Goal: Task Accomplishment & Management: Manage account settings

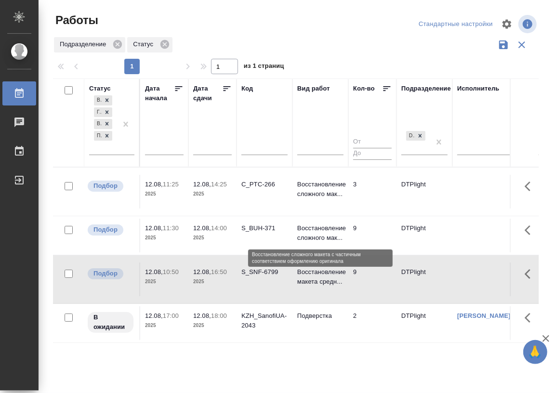
click at [318, 233] on p "Восстановление сложного мак..." at bounding box center [320, 233] width 46 height 19
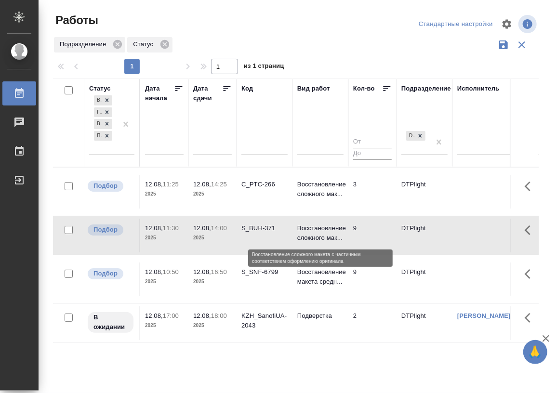
click at [323, 229] on p "Восстановление сложного мак..." at bounding box center [320, 233] width 46 height 19
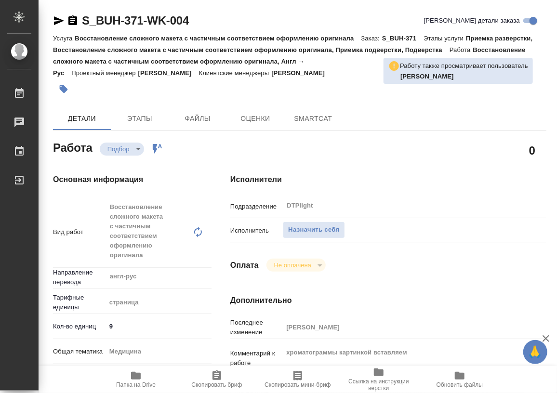
type textarea "x"
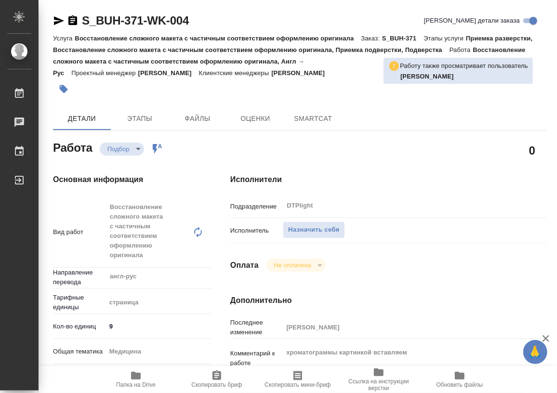
type textarea "x"
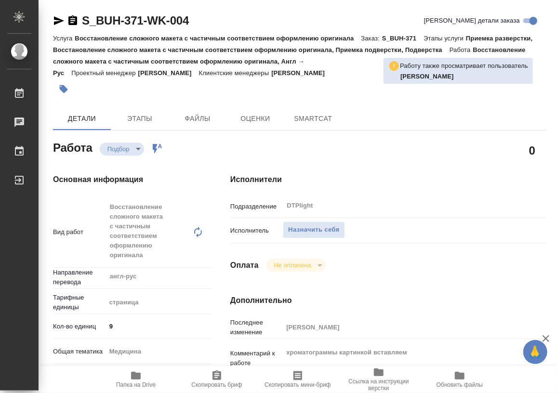
type textarea "x"
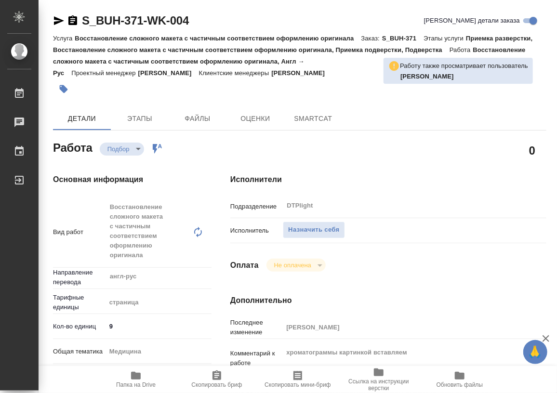
type textarea "x"
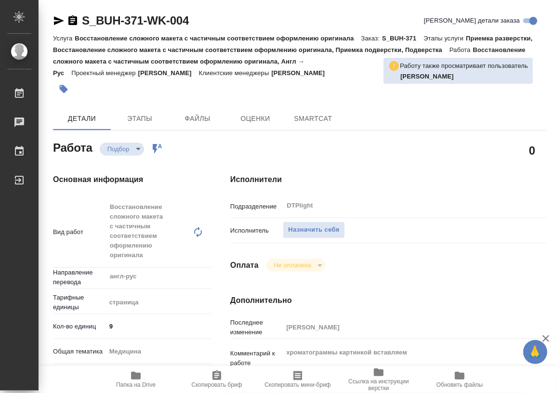
type textarea "x"
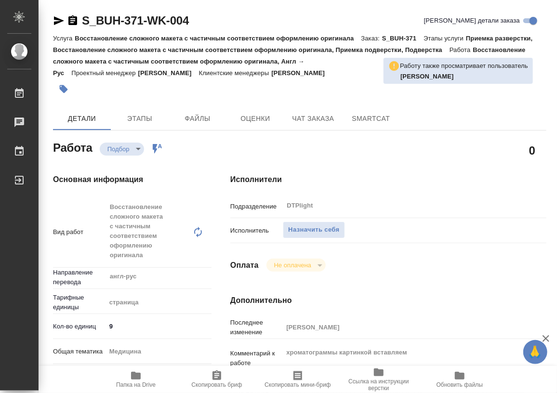
type textarea "x"
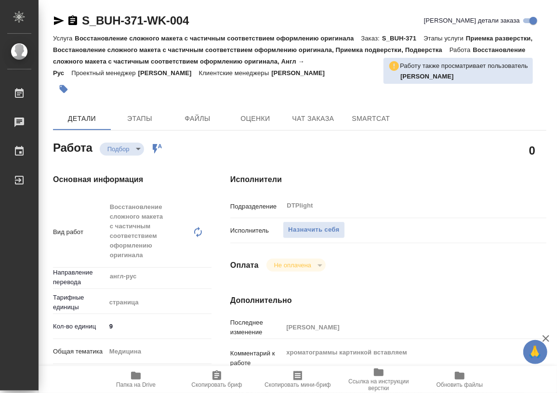
type textarea "x"
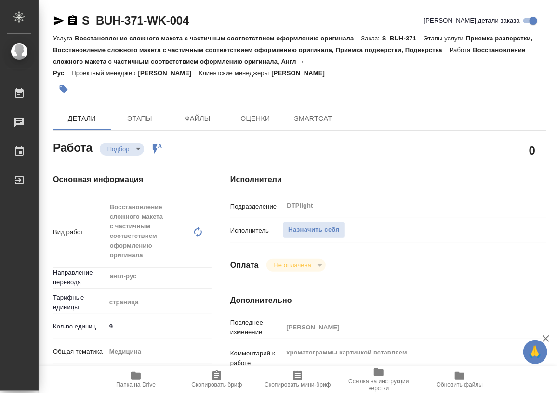
type textarea "x"
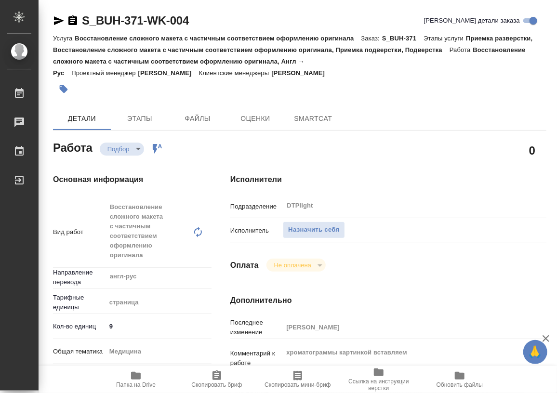
type textarea "x"
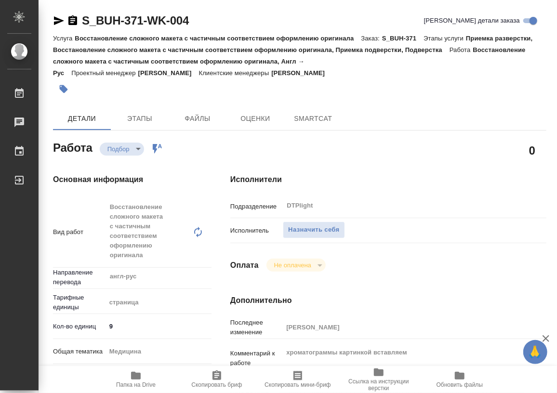
type textarea "x"
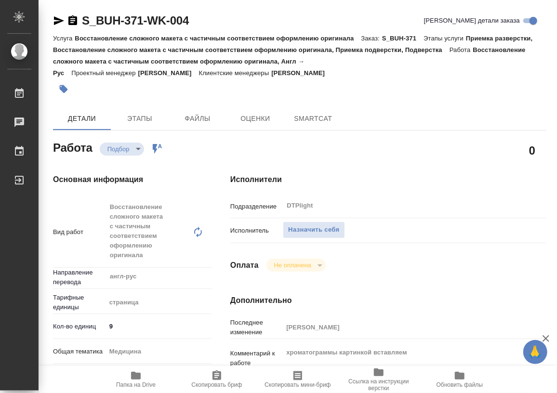
type textarea "x"
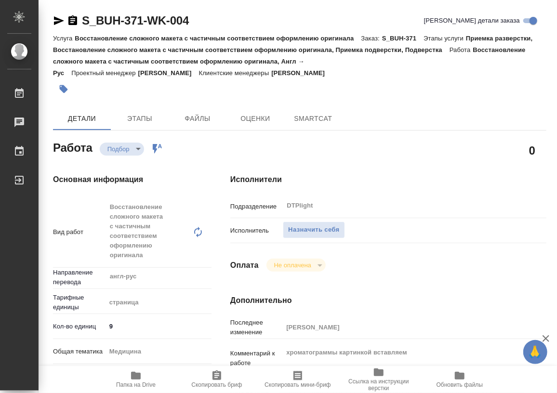
type textarea "x"
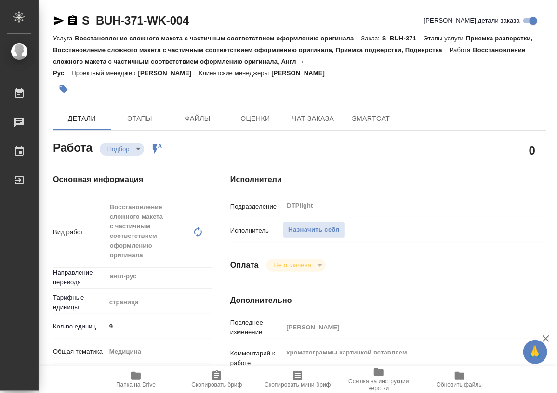
type textarea "x"
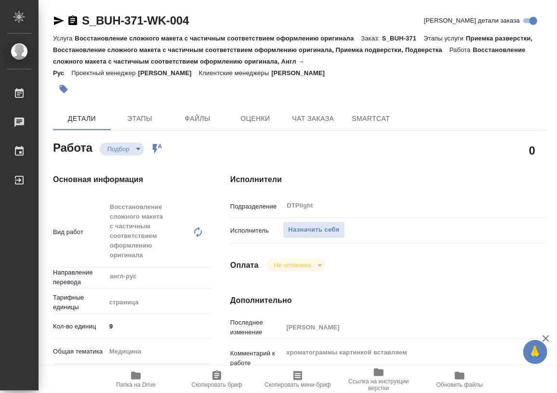
type textarea "x"
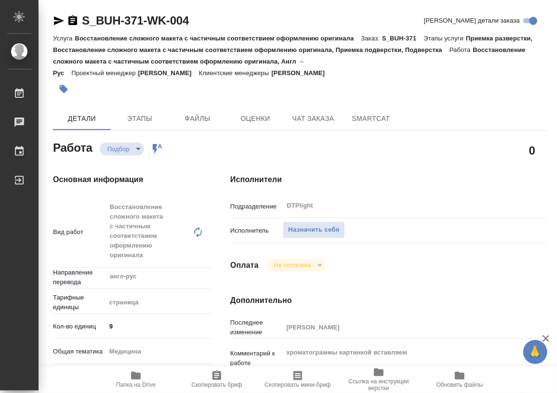
click at [136, 376] on icon "button" at bounding box center [136, 376] width 10 height 8
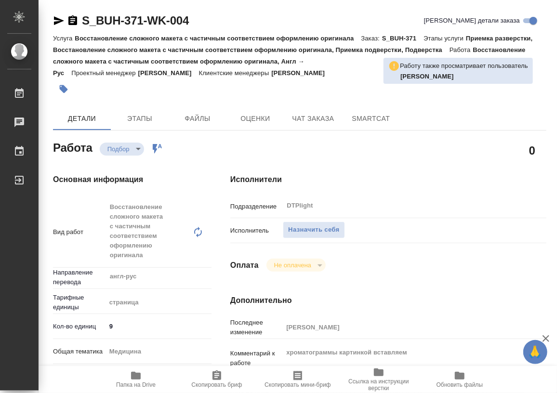
click at [418, 164] on div "Исполнители Подразделение DTPlight ​ Исполнитель Назначить себя Оплата Не оплач…" at bounding box center [388, 389] width 355 height 469
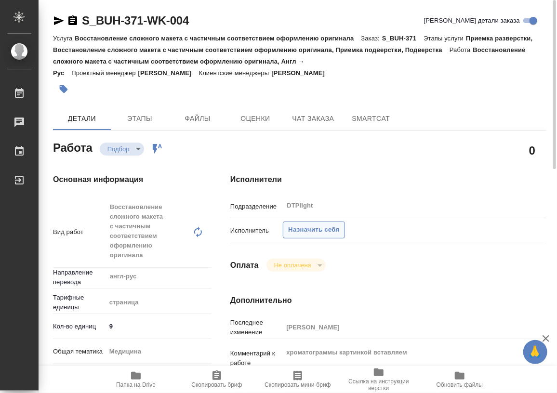
click at [303, 228] on span "Назначить себя" at bounding box center [313, 229] width 51 height 11
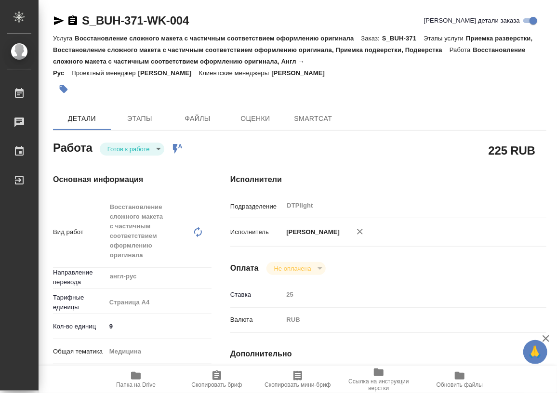
type textarea "x"
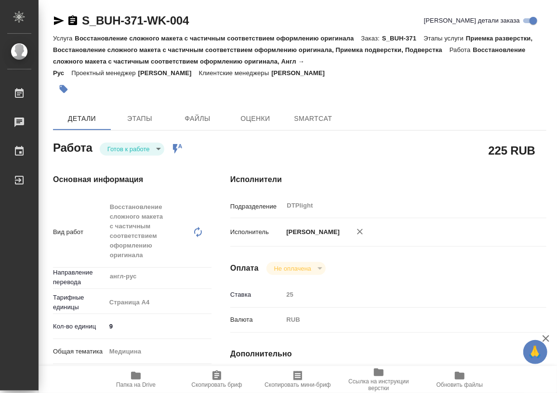
type textarea "x"
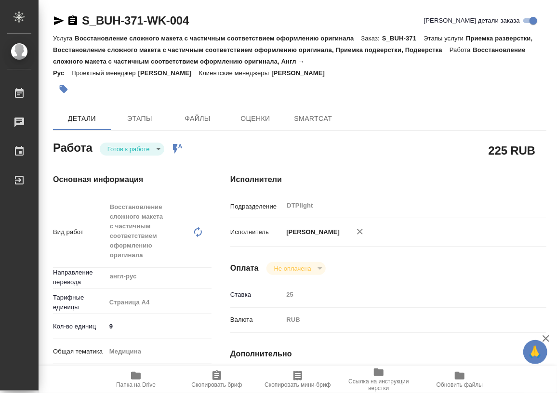
type textarea "x"
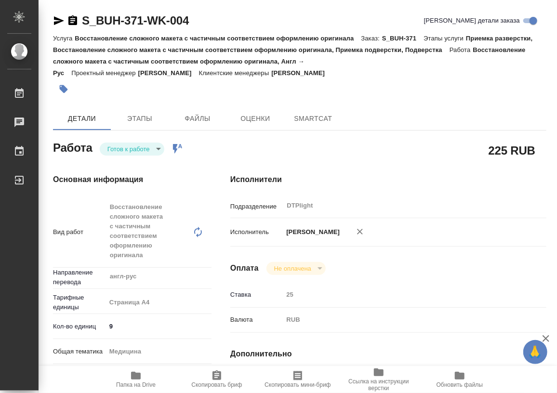
type textarea "x"
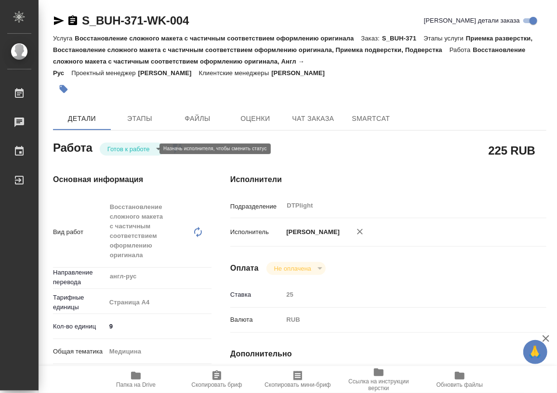
click at [130, 149] on body "🙏 .cls-1 fill:#fff; AWATERA Работы Чаты График Выйти S_BUH-371-WK-004 Кратко де…" at bounding box center [278, 196] width 557 height 393
type textarea "x"
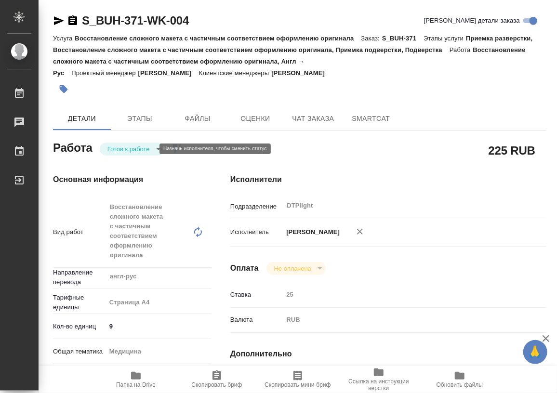
type textarea "x"
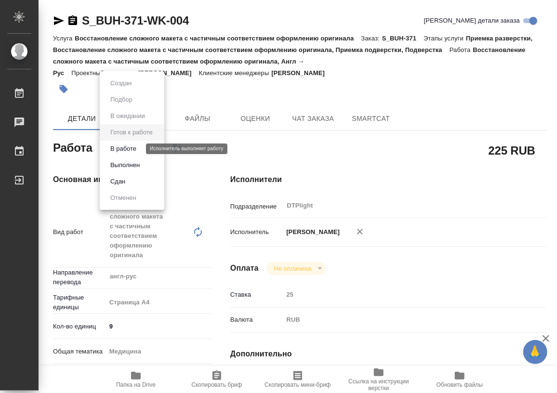
type textarea "x"
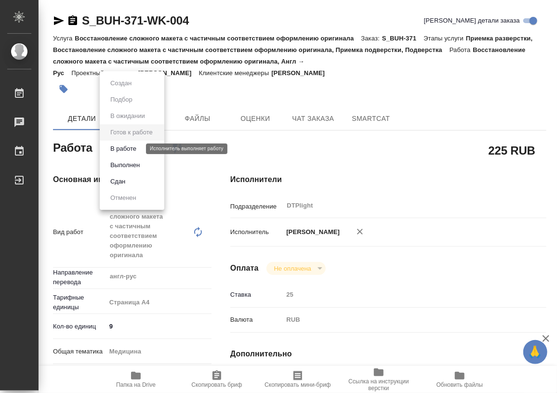
click at [134, 150] on button "В работе" at bounding box center [123, 149] width 32 height 11
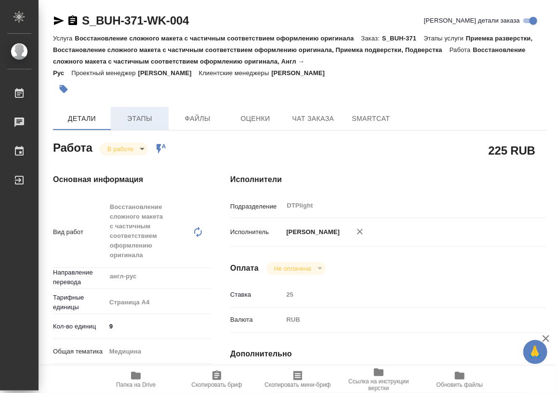
type textarea "x"
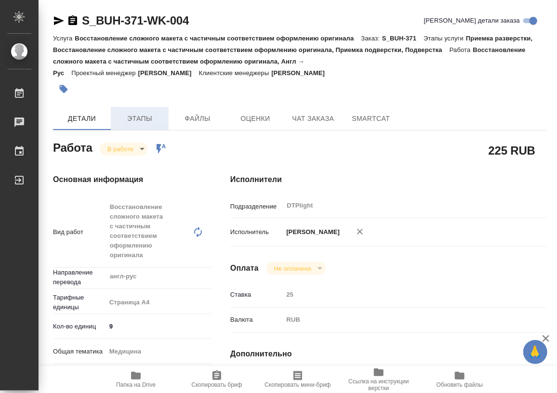
type textarea "x"
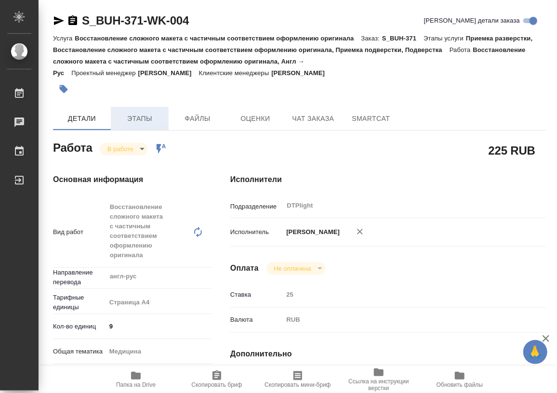
type textarea "x"
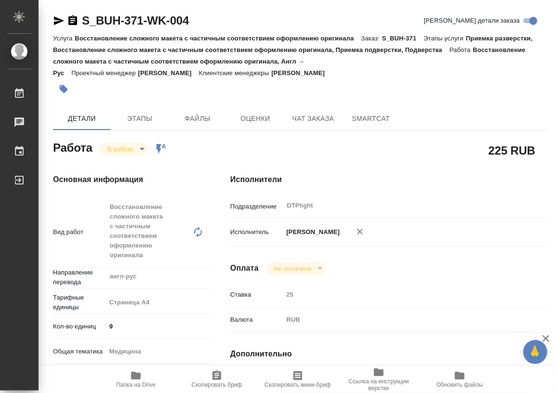
type textarea "x"
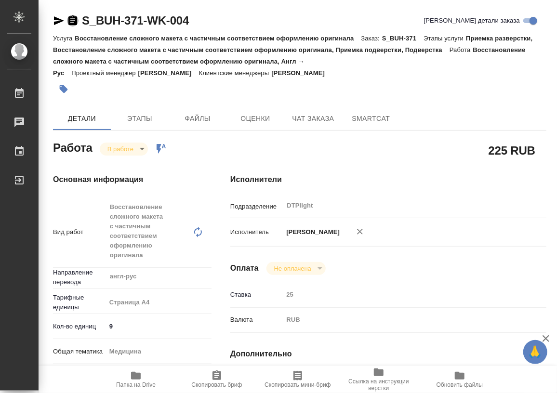
click at [73, 16] on icon "button" at bounding box center [73, 21] width 12 height 12
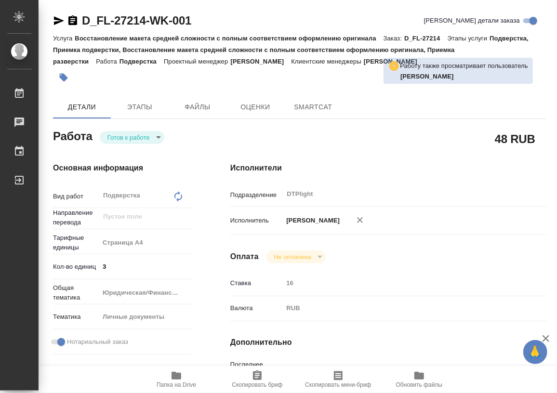
type textarea "x"
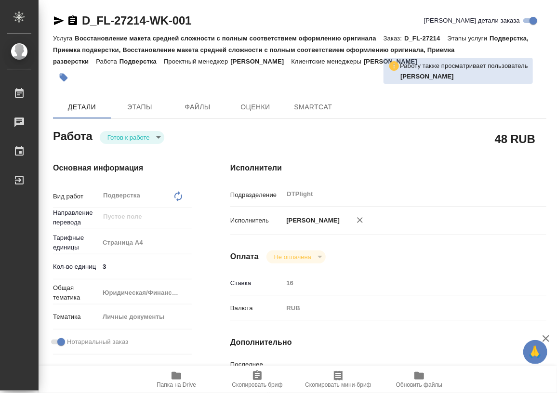
type textarea "x"
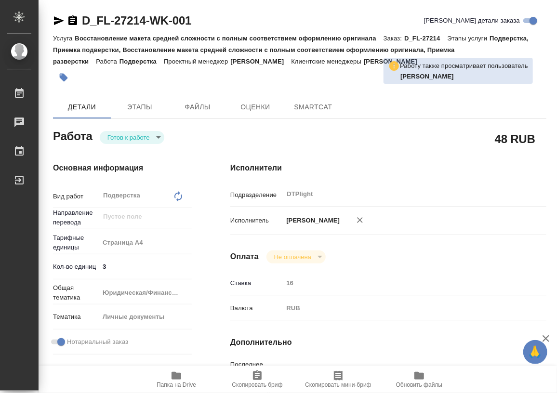
type textarea "x"
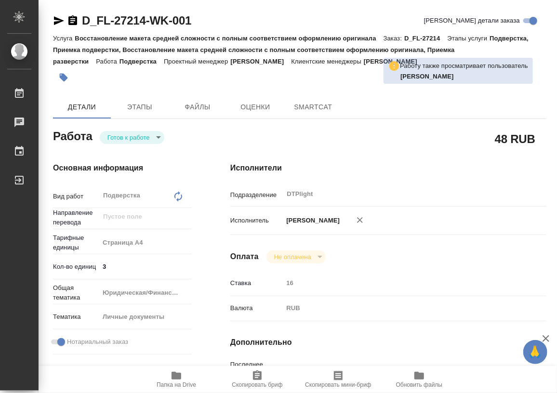
type textarea "x"
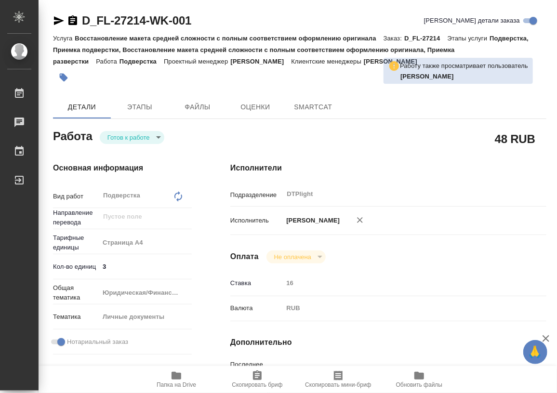
type textarea "x"
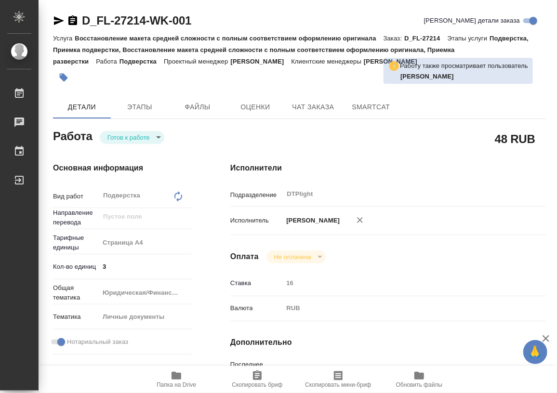
type textarea "x"
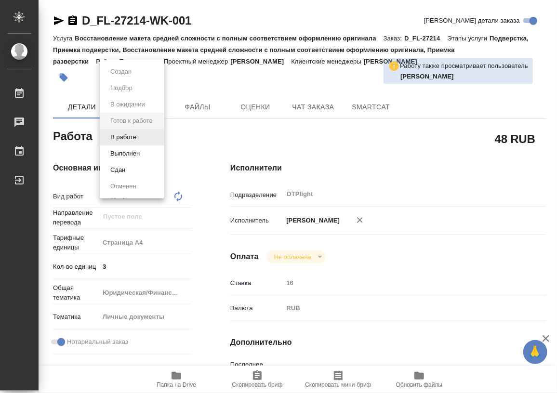
click at [138, 138] on body "🙏 .cls-1 fill:#fff; AWATERA Работы 0 Чаты График Выйти D_FL-27214-WK-001 Кратко…" at bounding box center [278, 196] width 557 height 393
type textarea "x"
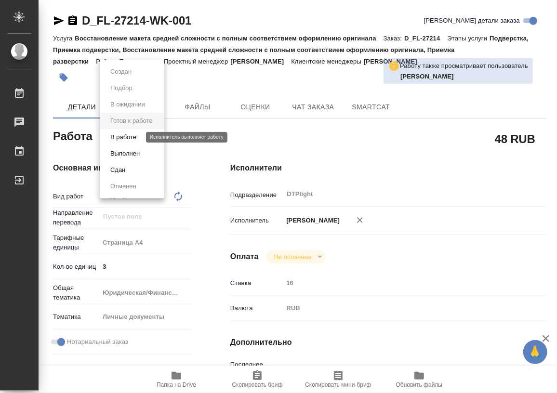
type textarea "x"
click at [128, 139] on button "В работе" at bounding box center [123, 137] width 32 height 11
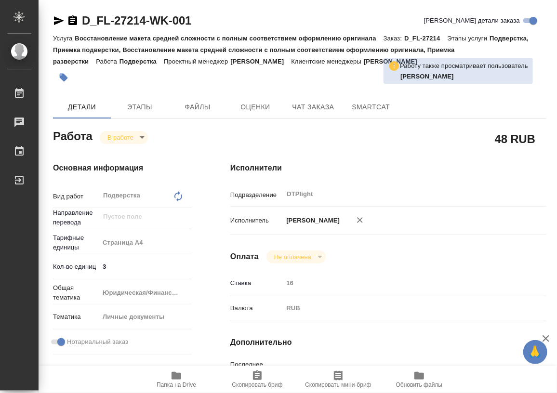
type textarea "x"
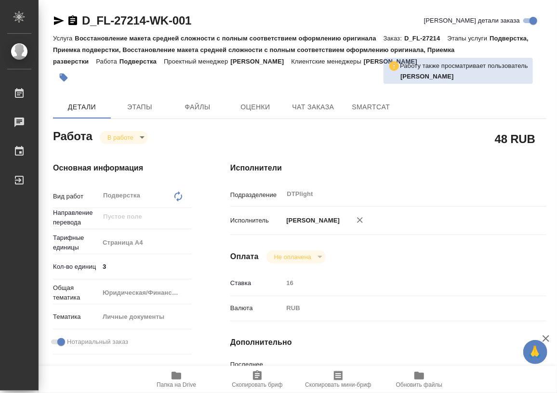
type textarea "x"
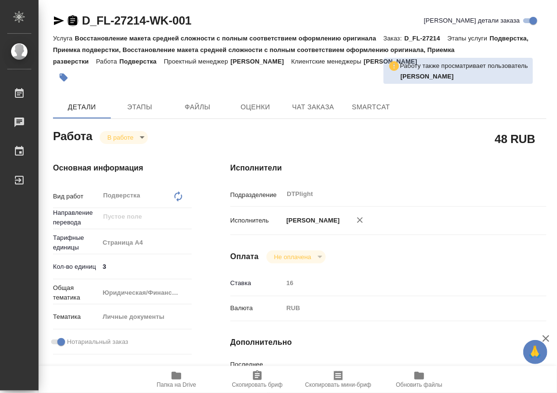
click at [72, 19] on icon "button" at bounding box center [72, 20] width 9 height 10
type textarea "x"
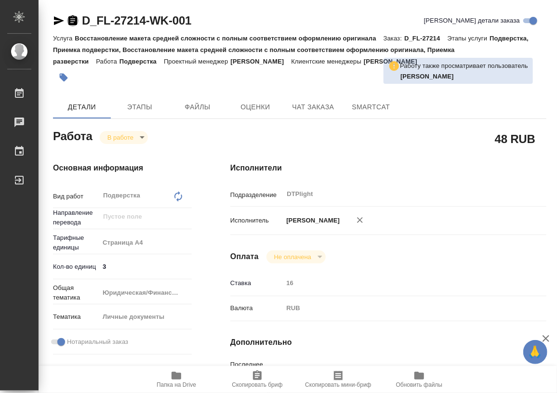
type textarea "x"
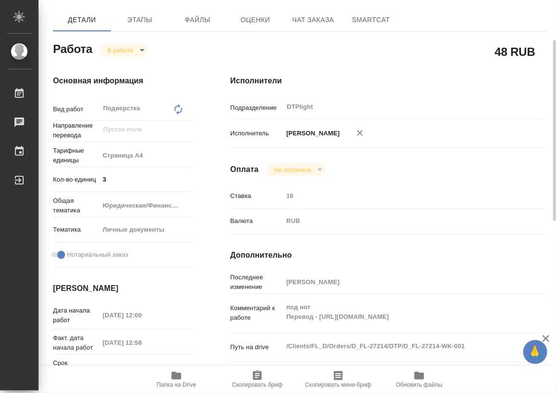
click at [173, 376] on icon "button" at bounding box center [176, 376] width 10 height 8
click at [118, 51] on body "🙏 .cls-1 fill:#fff; AWATERA Работы 0 Чаты График Выйти D_FL-27214-WK-001 Кратко…" at bounding box center [278, 196] width 557 height 393
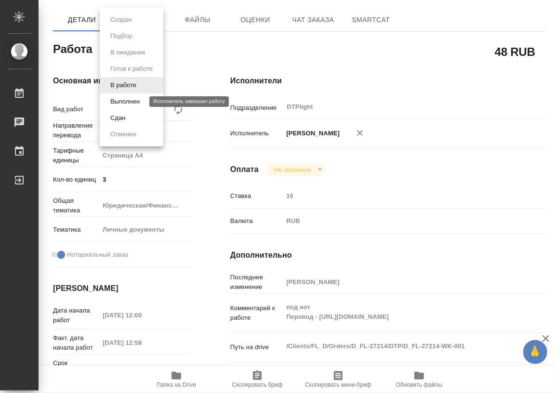
click at [120, 101] on button "Выполнен" at bounding box center [124, 101] width 35 height 11
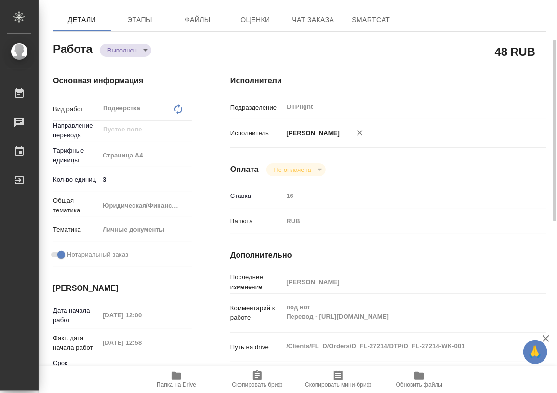
type textarea "x"
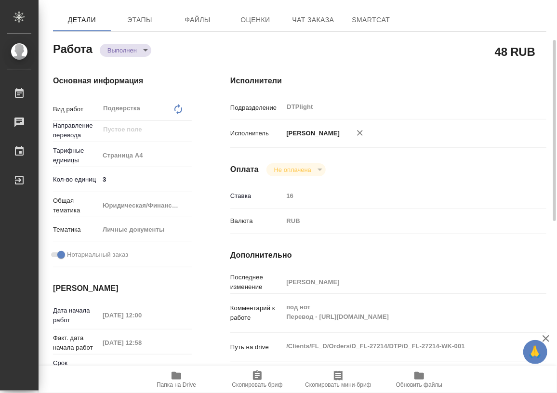
type textarea "x"
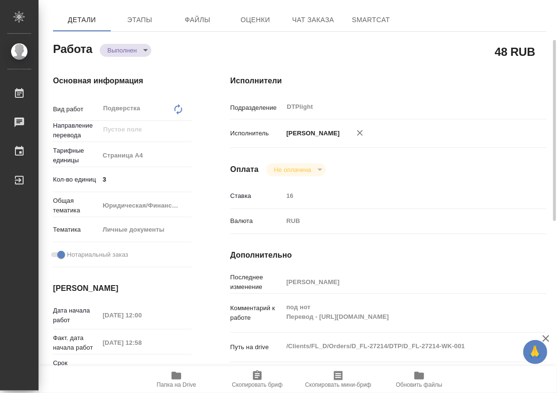
type textarea "x"
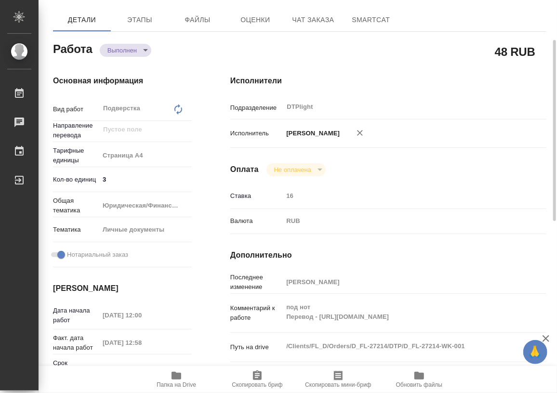
type textarea "x"
